Goal: Task Accomplishment & Management: Manage account settings

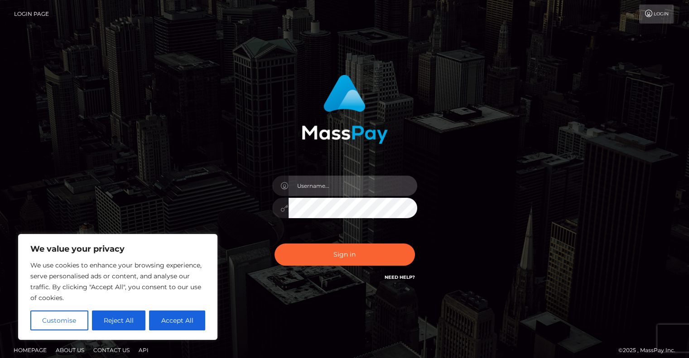
click at [304, 191] on input "text" at bounding box center [352, 186] width 129 height 20
type input "kimkardashian5523@gmail.com"
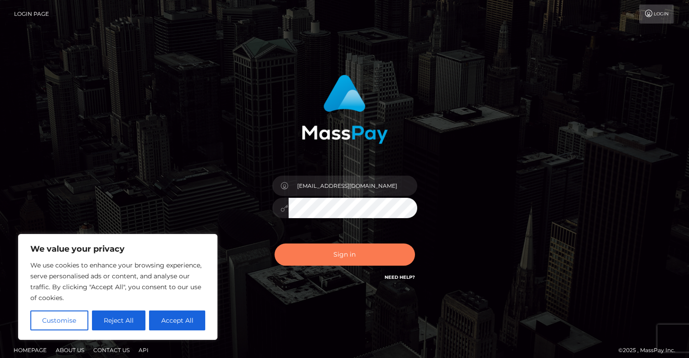
click at [311, 261] on button "Sign in" at bounding box center [344, 255] width 140 height 22
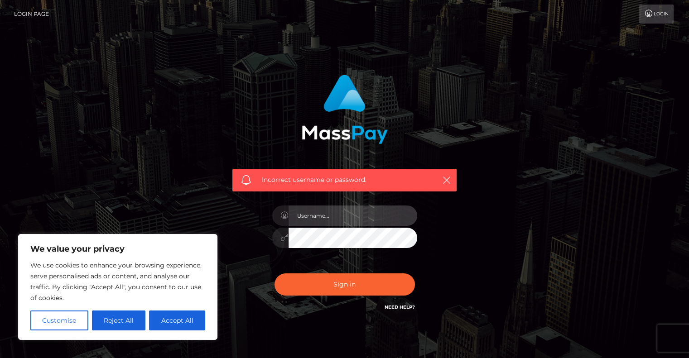
click at [318, 213] on input "text" at bounding box center [352, 216] width 129 height 20
type input "kimkardashian5523@gmail.com"
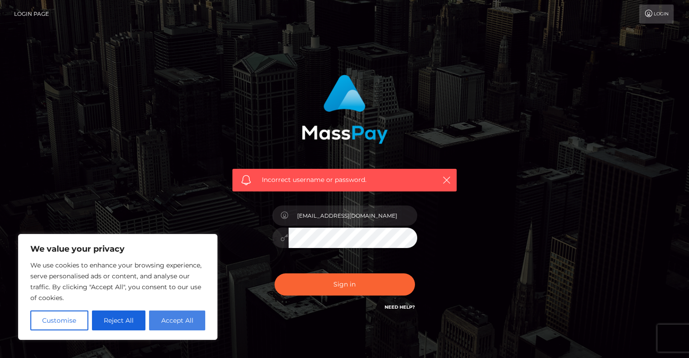
click at [188, 317] on button "Accept All" at bounding box center [177, 321] width 56 height 20
checkbox input "true"
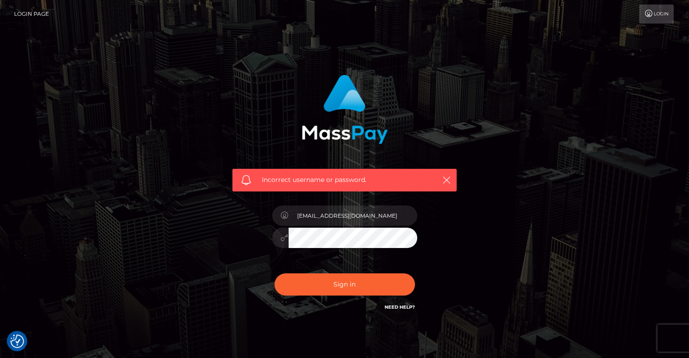
click at [281, 237] on icon at bounding box center [285, 237] width 8 height 7
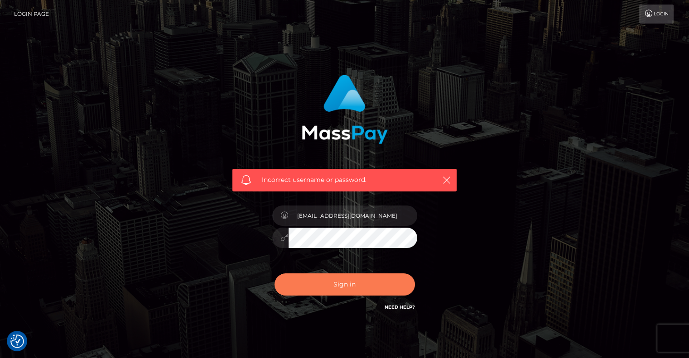
click at [290, 284] on button "Sign in" at bounding box center [344, 284] width 140 height 22
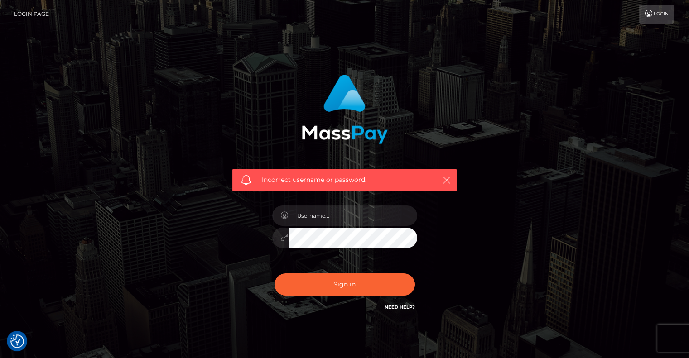
click at [447, 176] on icon "button" at bounding box center [446, 180] width 9 height 9
click at [449, 184] on icon "button" at bounding box center [446, 180] width 9 height 9
click at [446, 182] on icon "button" at bounding box center [446, 180] width 9 height 9
click at [443, 178] on icon "button" at bounding box center [446, 180] width 9 height 9
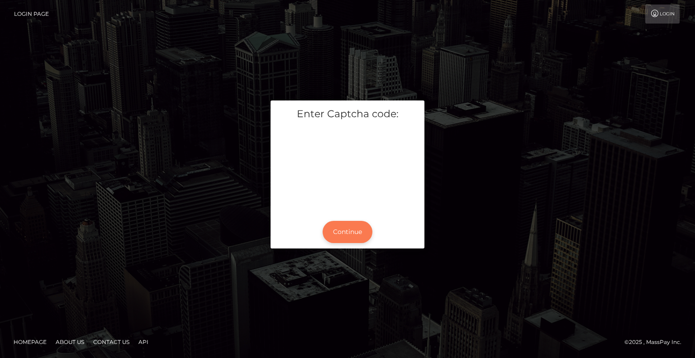
click at [346, 235] on button "Continue" at bounding box center [348, 232] width 50 height 22
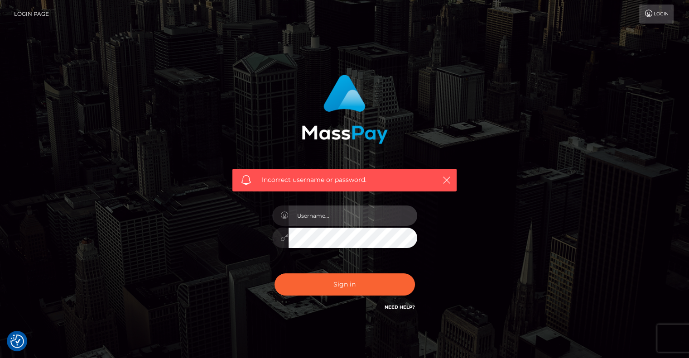
click at [340, 215] on input "text" at bounding box center [352, 216] width 129 height 20
click at [337, 219] on input "kimkardashian5523@gmail.com" at bounding box center [352, 216] width 129 height 20
drag, startPoint x: 297, startPoint y: 215, endPoint x: 334, endPoint y: 215, distance: 37.1
click at [334, 215] on input "kimkardashian5523@gmail.com" at bounding box center [352, 216] width 129 height 20
click at [319, 211] on input "kimkardashian5523@gmail.com" at bounding box center [352, 216] width 129 height 20
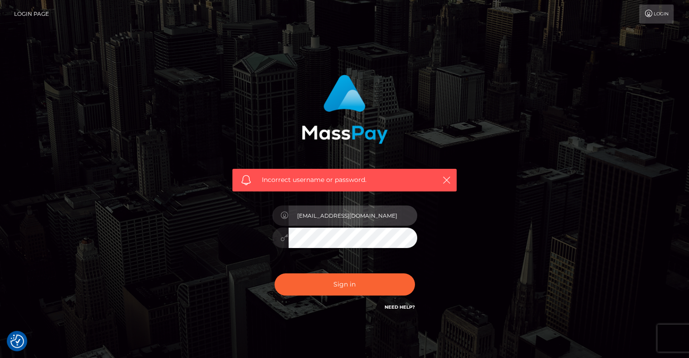
click at [299, 215] on input "kimkardashian5523@gmail.com" at bounding box center [352, 216] width 129 height 20
type input "kimkardashian5523@gmail.com"
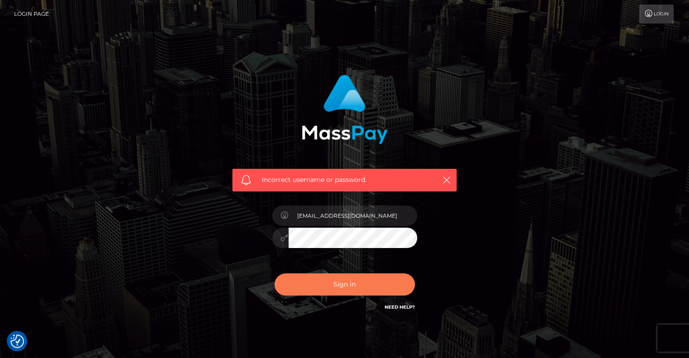
click at [312, 282] on button "Sign in" at bounding box center [344, 284] width 140 height 22
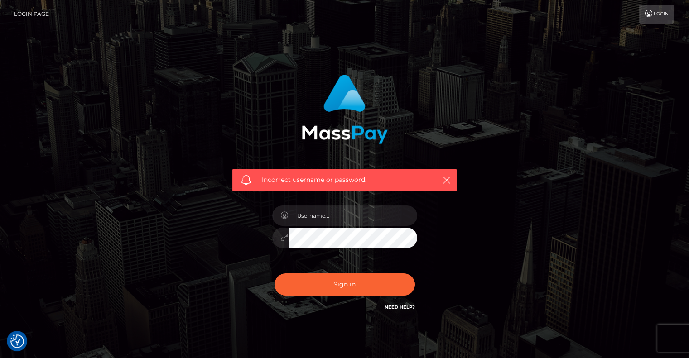
checkbox input "true"
click at [388, 307] on link "Need Help?" at bounding box center [399, 307] width 30 height 6
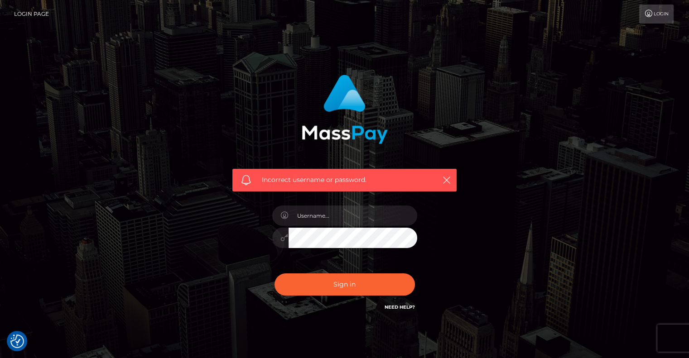
click at [527, 141] on div "Incorrect username or password." at bounding box center [344, 198] width 516 height 260
click at [655, 19] on link "Login" at bounding box center [656, 14] width 34 height 19
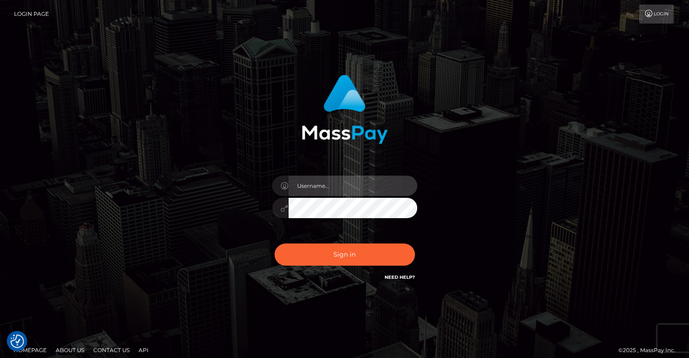
click at [379, 190] on input "text" at bounding box center [352, 186] width 129 height 20
type input "[EMAIL_ADDRESS][DOMAIN_NAME]"
click at [296, 185] on input "[EMAIL_ADDRESS][DOMAIN_NAME]" at bounding box center [352, 186] width 129 height 20
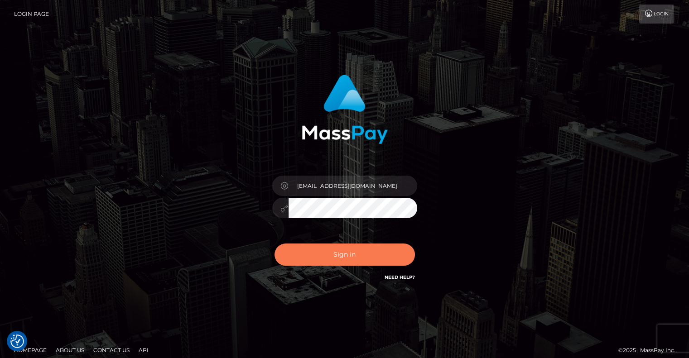
click at [307, 248] on button "Sign in" at bounding box center [344, 255] width 140 height 22
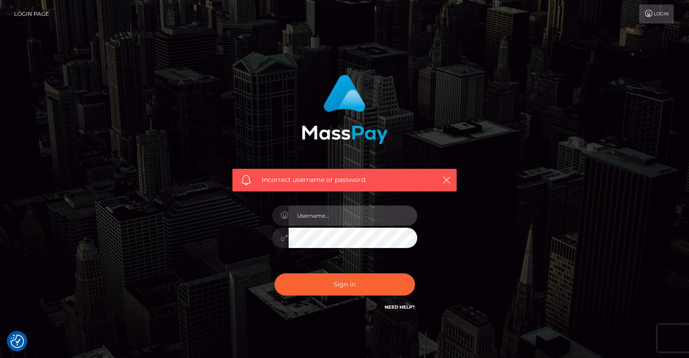
click at [312, 223] on input "text" at bounding box center [352, 216] width 129 height 20
type input "[EMAIL_ADDRESS][DOMAIN_NAME]"
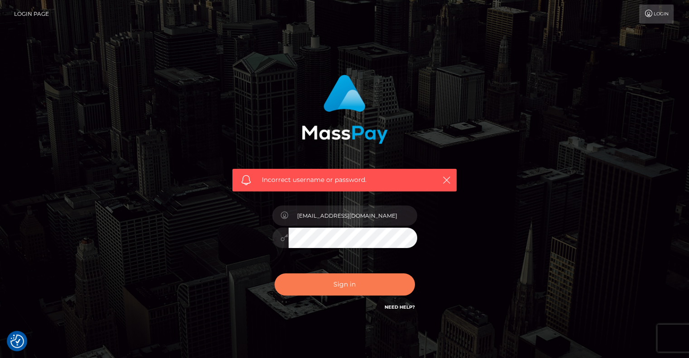
click at [324, 292] on button "Sign in" at bounding box center [344, 284] width 140 height 22
